Goal: Obtain resource: Download file/media

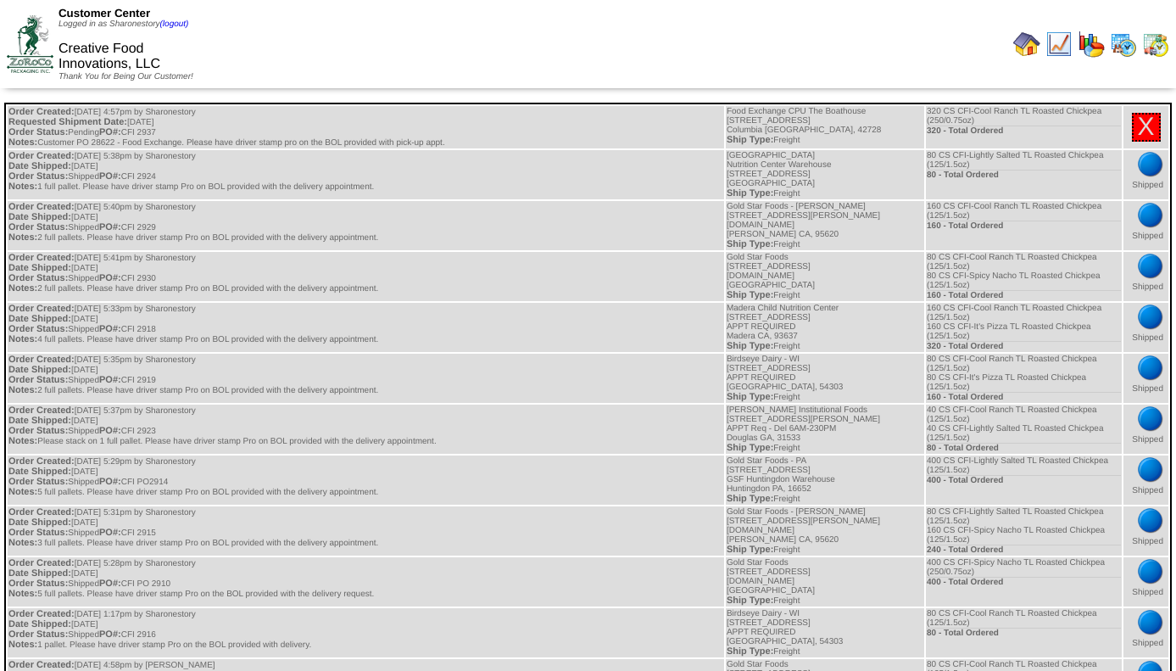
click at [431, 36] on td "Customer Center Logged in as Sharonestory (logout) Creative Food Innovations, L…" at bounding box center [295, 44] width 586 height 85
click at [1157, 40] on img at bounding box center [1155, 44] width 27 height 27
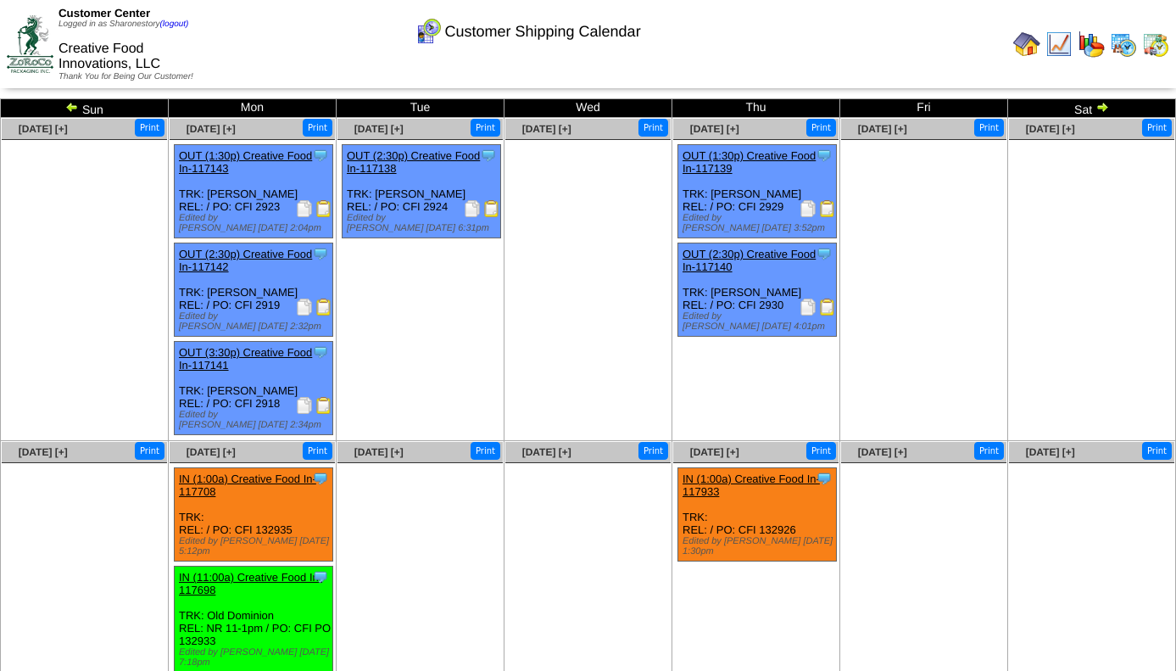
click at [1152, 47] on img at bounding box center [1155, 44] width 27 height 27
click at [321, 311] on img at bounding box center [324, 307] width 17 height 17
click at [1121, 39] on img at bounding box center [1123, 44] width 27 height 27
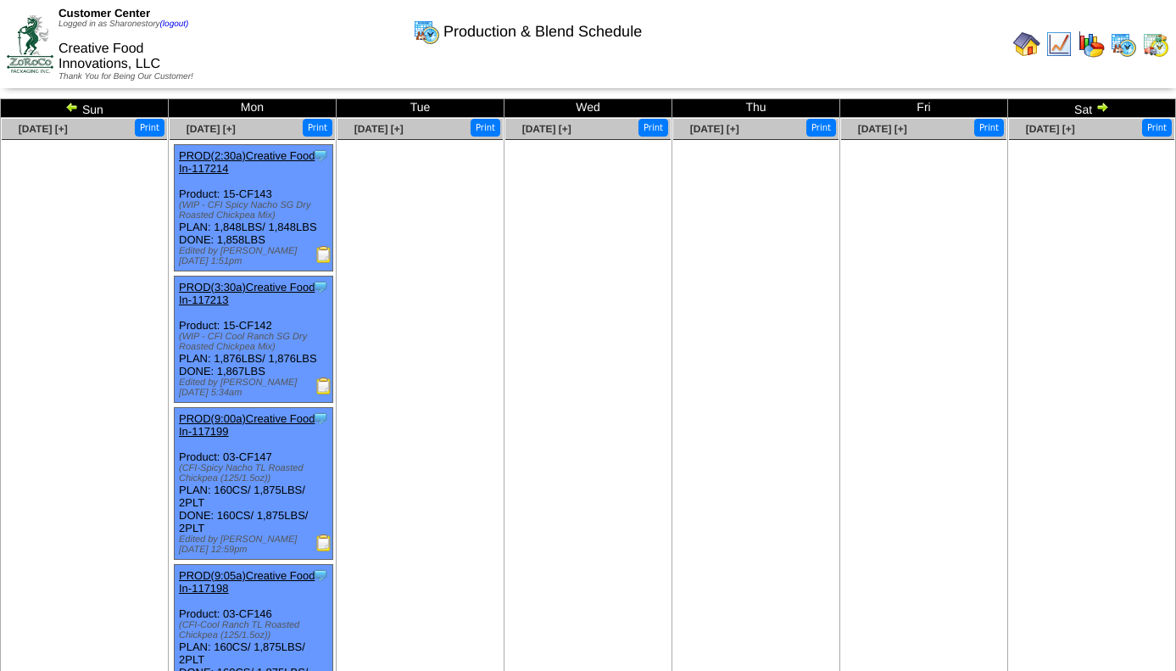
click at [1102, 111] on img at bounding box center [1103, 107] width 14 height 14
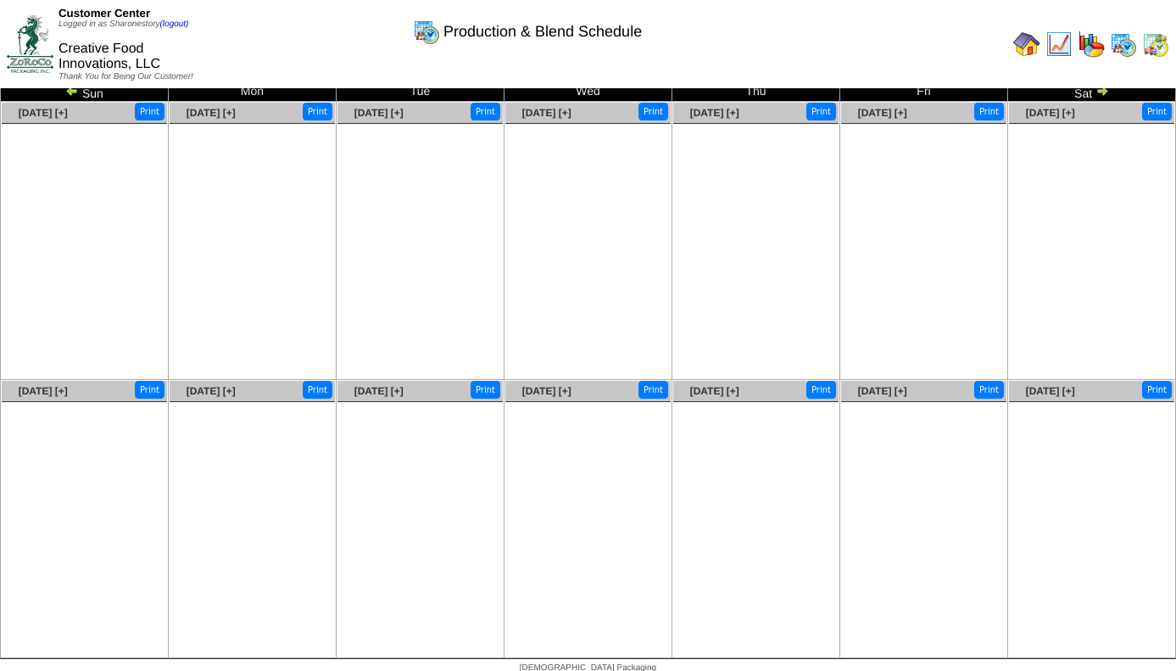
scroll to position [25, 0]
